Goal: Task Accomplishment & Management: Use online tool/utility

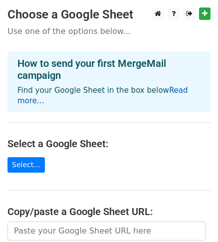
click at [176, 90] on link "Read more..." at bounding box center [102, 95] width 171 height 19
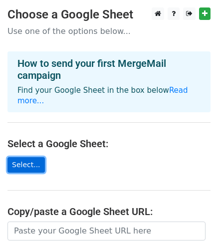
click at [32, 157] on link "Select..." at bounding box center [25, 164] width 37 height 15
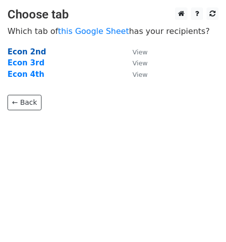
click at [34, 51] on strong "Econ 2nd" at bounding box center [26, 51] width 38 height 9
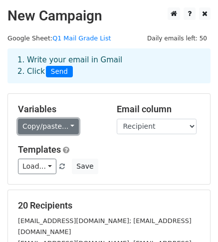
click at [61, 125] on link "Copy/paste..." at bounding box center [48, 126] width 61 height 15
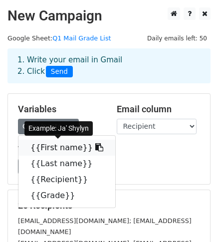
click at [56, 145] on link "{{First name}}" at bounding box center [66, 148] width 97 height 16
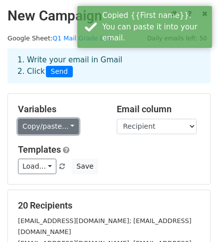
click at [62, 127] on link "Copy/paste..." at bounding box center [48, 126] width 61 height 15
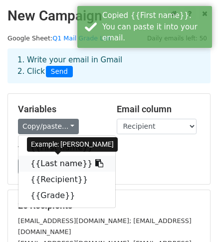
click at [62, 169] on link "{{Last name}}" at bounding box center [66, 164] width 97 height 16
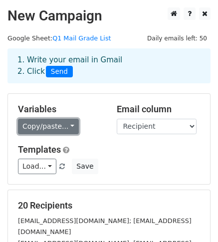
click at [50, 123] on link "Copy/paste..." at bounding box center [48, 126] width 61 height 15
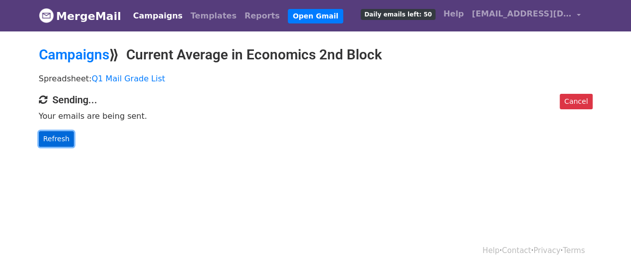
click at [47, 138] on link "Refresh" at bounding box center [56, 138] width 35 height 15
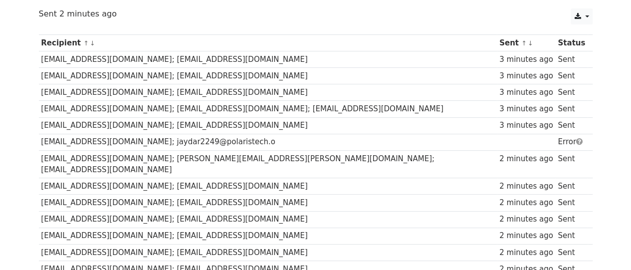
scroll to position [100, 0]
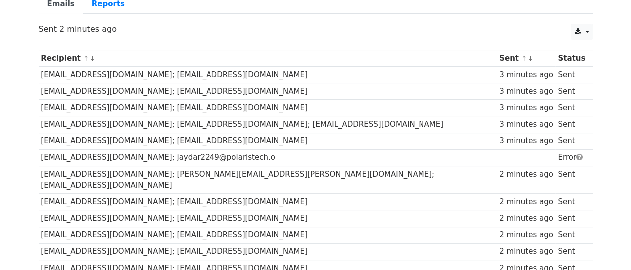
click at [556, 153] on td "Error" at bounding box center [572, 157] width 32 height 16
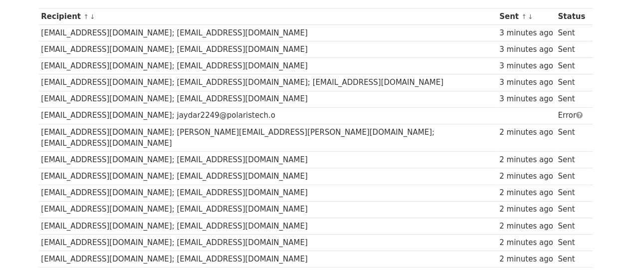
scroll to position [200, 0]
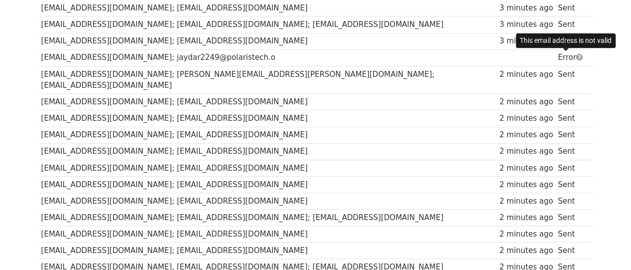
click at [577, 57] on span at bounding box center [580, 56] width 6 height 7
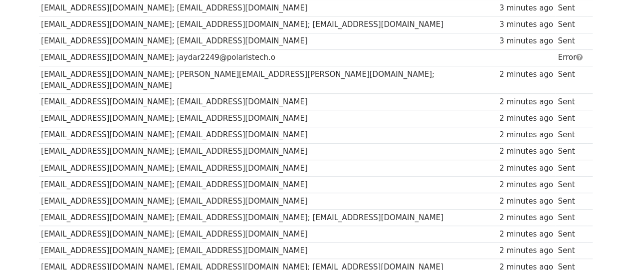
click at [577, 55] on span at bounding box center [580, 56] width 6 height 7
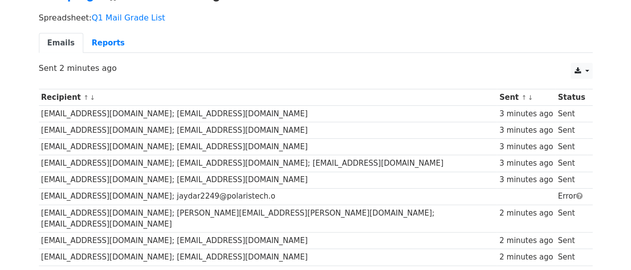
scroll to position [0, 0]
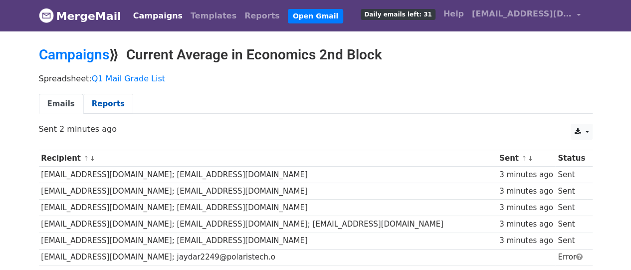
click at [102, 105] on link "Reports" at bounding box center [108, 104] width 50 height 20
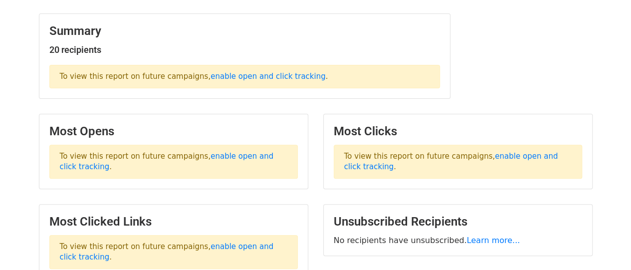
scroll to position [100, 0]
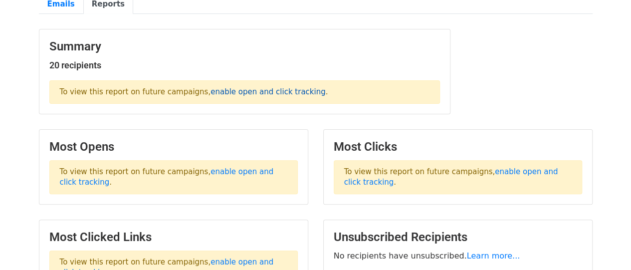
click at [253, 94] on link "enable open and click tracking" at bounding box center [268, 91] width 115 height 9
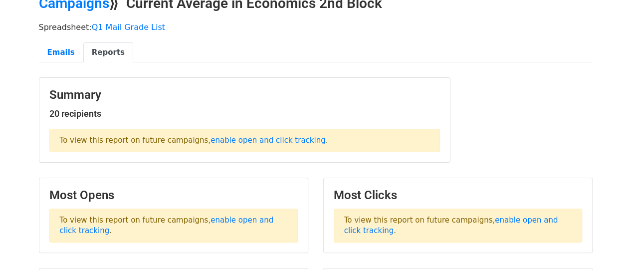
scroll to position [0, 0]
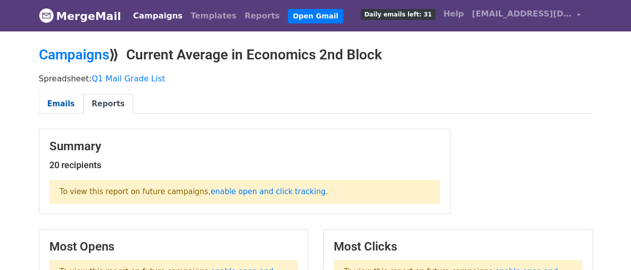
click at [58, 99] on link "Emails" at bounding box center [61, 104] width 44 height 20
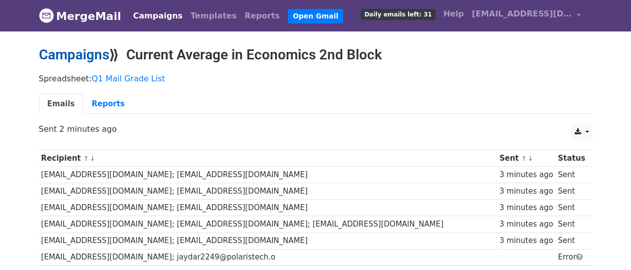
click at [96, 55] on link "Campaigns" at bounding box center [74, 54] width 70 height 16
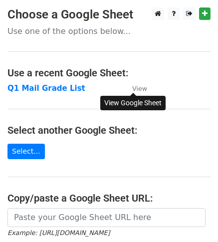
click at [141, 87] on small "View" at bounding box center [139, 88] width 15 height 7
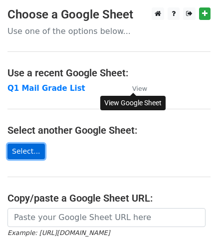
click at [37, 151] on link "Select..." at bounding box center [25, 151] width 37 height 15
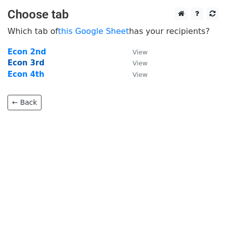
click at [26, 65] on strong "Econ 3rd" at bounding box center [25, 62] width 37 height 9
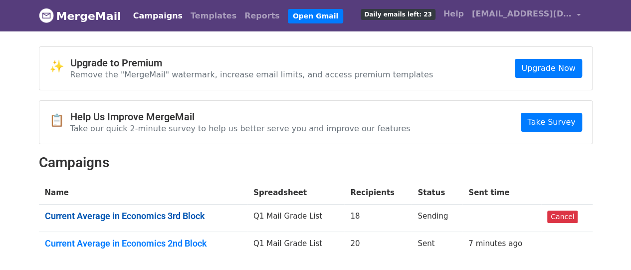
click at [178, 212] on link "Current Average in Economics 3rd Block" at bounding box center [143, 216] width 197 height 11
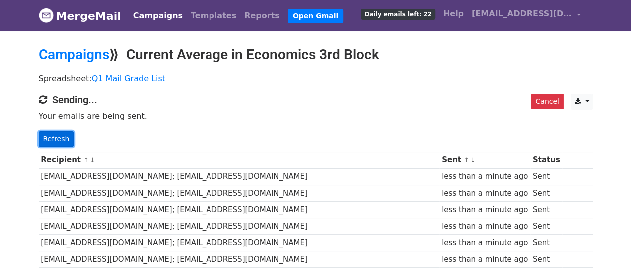
click at [49, 136] on link "Refresh" at bounding box center [56, 138] width 35 height 15
click at [58, 142] on link "Refresh" at bounding box center [56, 138] width 35 height 15
click at [61, 132] on link "Refresh" at bounding box center [56, 138] width 35 height 15
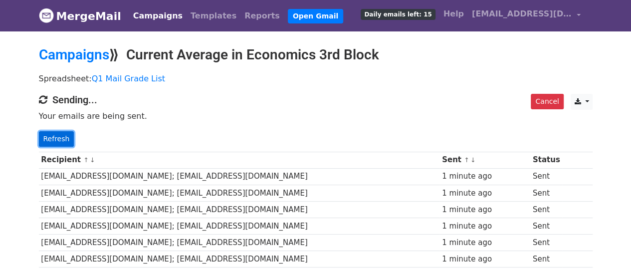
click at [52, 131] on link "Refresh" at bounding box center [56, 138] width 35 height 15
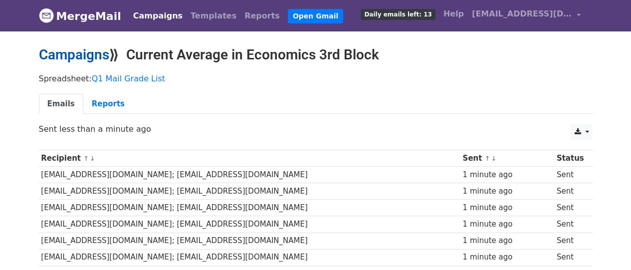
click at [72, 58] on link "Campaigns" at bounding box center [74, 54] width 70 height 16
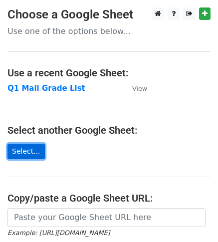
click at [29, 154] on link "Select..." at bounding box center [25, 151] width 37 height 15
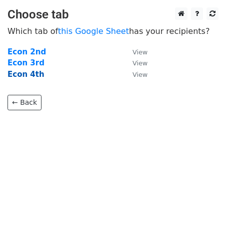
click at [22, 75] on strong "Econ 4th" at bounding box center [25, 74] width 37 height 9
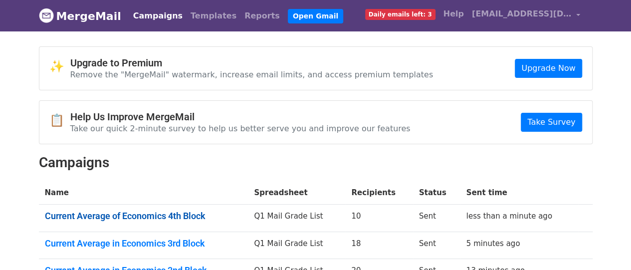
click at [198, 217] on link "Current Average of Economics 4th Block" at bounding box center [144, 216] width 198 height 11
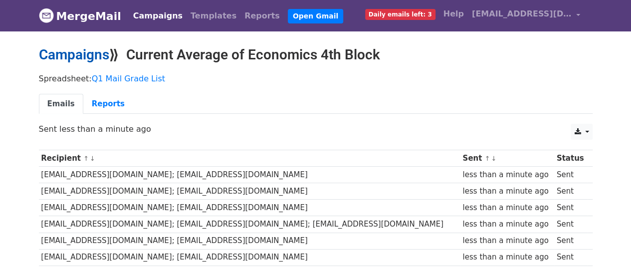
click at [59, 53] on link "Campaigns" at bounding box center [74, 54] width 70 height 16
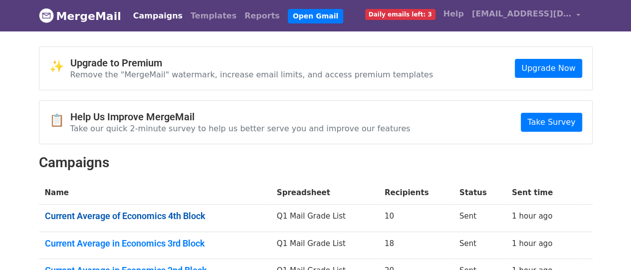
click at [204, 217] on link "Current Average of Economics 4th Block" at bounding box center [155, 216] width 220 height 11
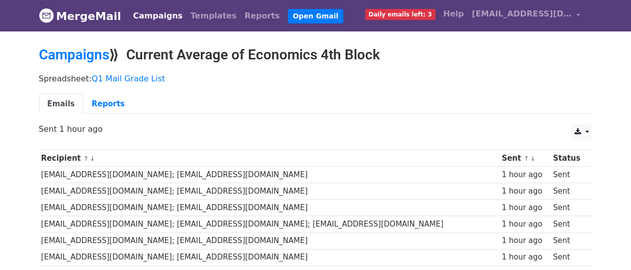
click at [395, 117] on div "Spreadsheet: Q1 Mail Grade List Emails Reports" at bounding box center [315, 96] width 569 height 56
click at [95, 54] on link "Campaigns" at bounding box center [74, 54] width 70 height 16
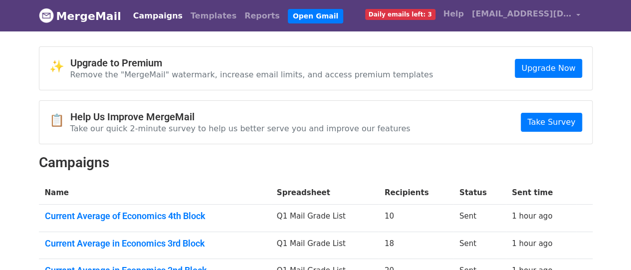
click at [605, 175] on body "MergeMail Campaigns Templates Reports Open Gmail Daily emails left: 3 Help [EMA…" at bounding box center [315, 167] width 631 height 334
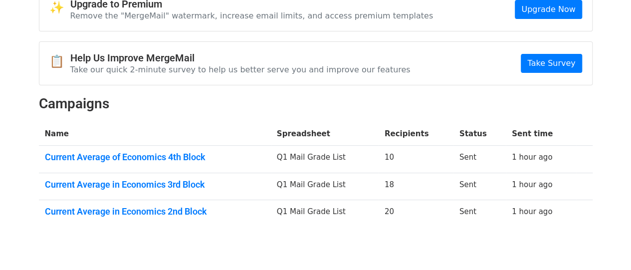
scroll to position [60, 0]
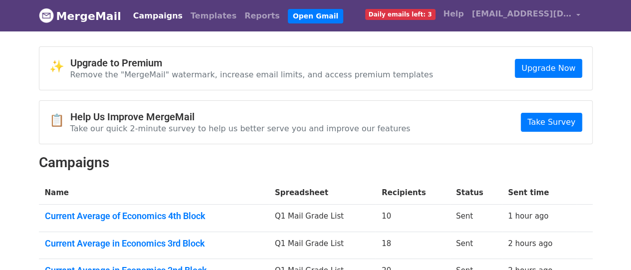
click at [616, 124] on body "MergeMail Campaigns Templates Reports Open Gmail Daily emails left: 3 Help [EMA…" at bounding box center [315, 167] width 631 height 334
